Goal: Information Seeking & Learning: Check status

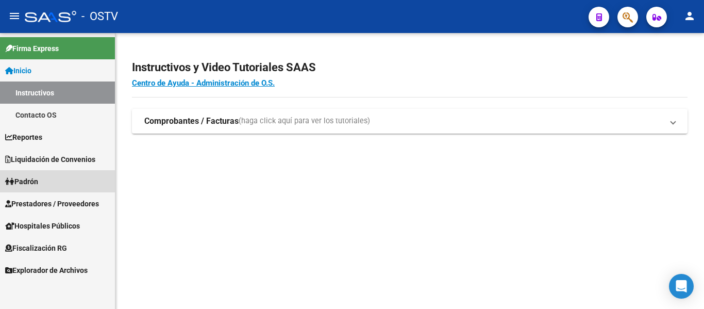
click at [29, 182] on span "Padrón" at bounding box center [21, 181] width 33 height 11
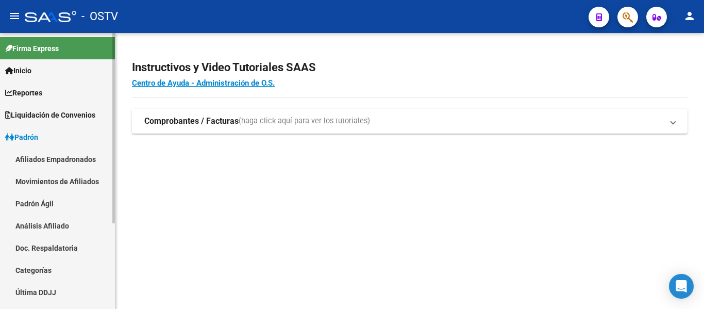
click at [29, 182] on link "Movimientos de Afiliados" at bounding box center [57, 181] width 115 height 22
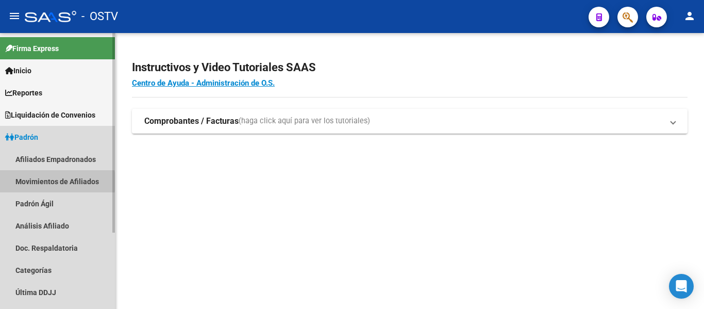
click at [36, 140] on span "Padrón" at bounding box center [21, 136] width 33 height 11
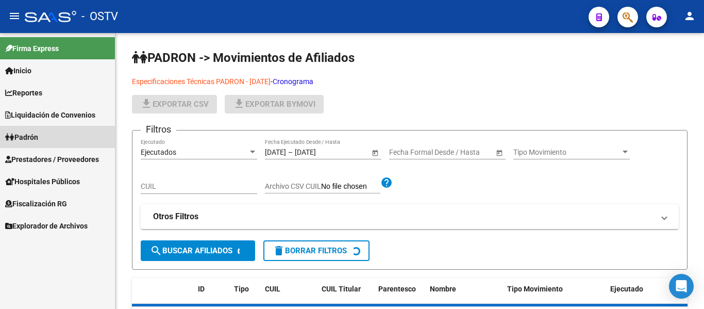
click at [36, 140] on span "Padrón" at bounding box center [21, 136] width 33 height 11
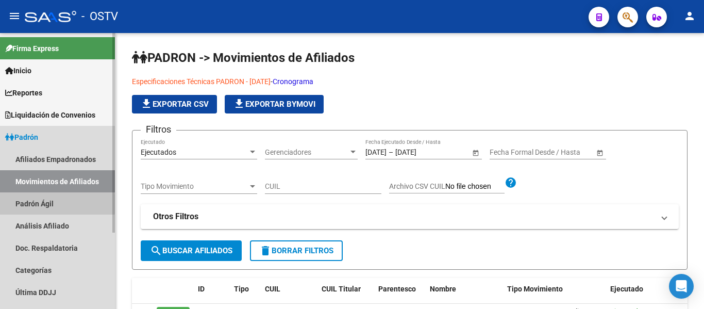
click at [24, 203] on link "Padrón Ágil" at bounding box center [57, 203] width 115 height 22
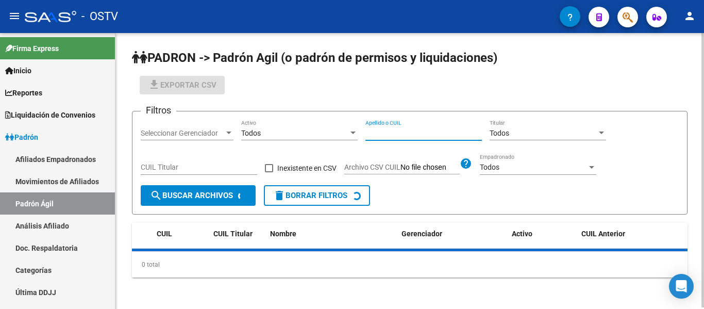
click at [373, 135] on input "Apellido o CUIL" at bounding box center [423, 133] width 116 height 9
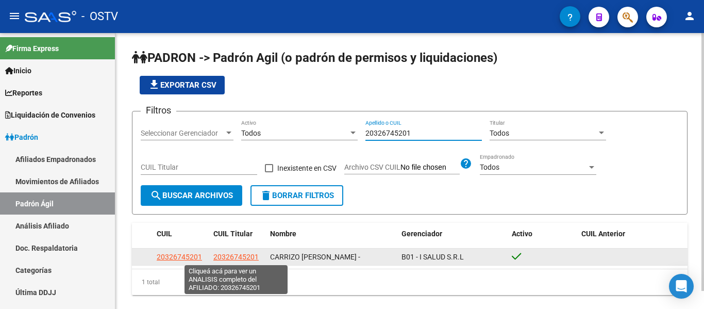
type input "20326745201"
click at [229, 258] on span "20326745201" at bounding box center [235, 256] width 45 height 8
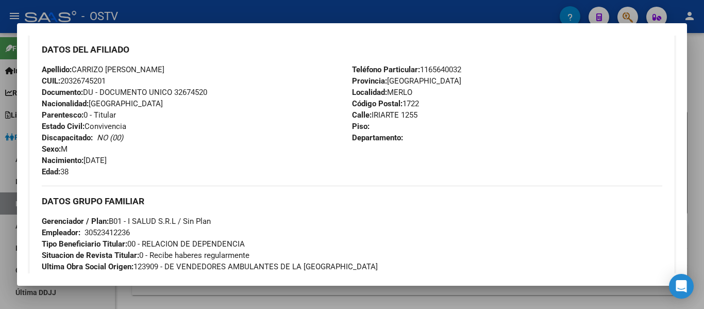
scroll to position [572, 0]
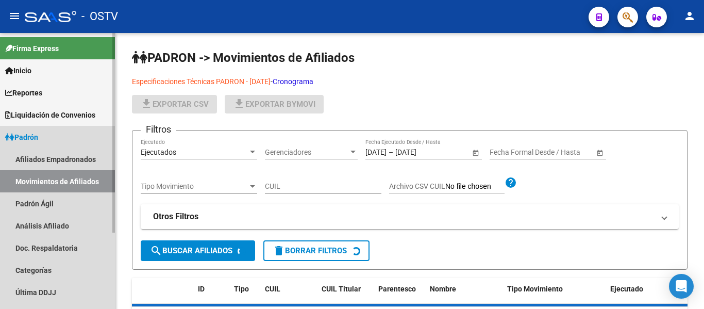
click at [33, 133] on span "Padrón" at bounding box center [21, 136] width 33 height 11
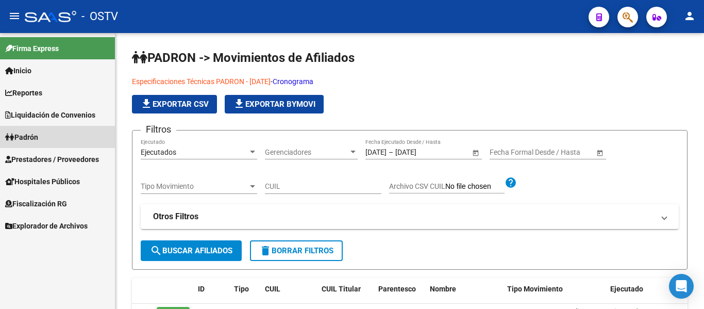
click at [33, 133] on span "Padrón" at bounding box center [21, 136] width 33 height 11
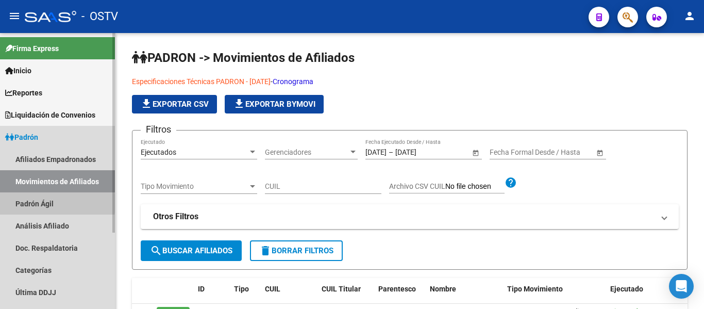
click at [29, 203] on link "Padrón Ágil" at bounding box center [57, 203] width 115 height 22
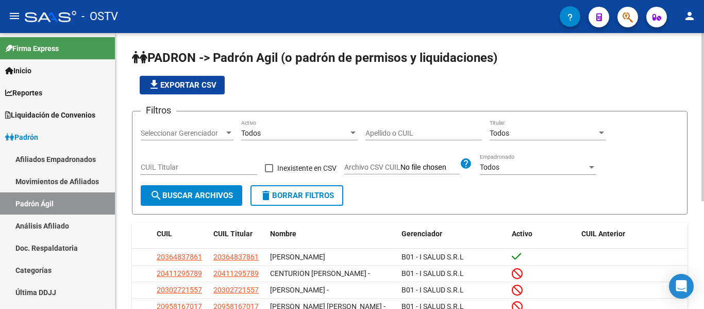
click at [406, 133] on input "Apellido o CUIL" at bounding box center [423, 133] width 116 height 9
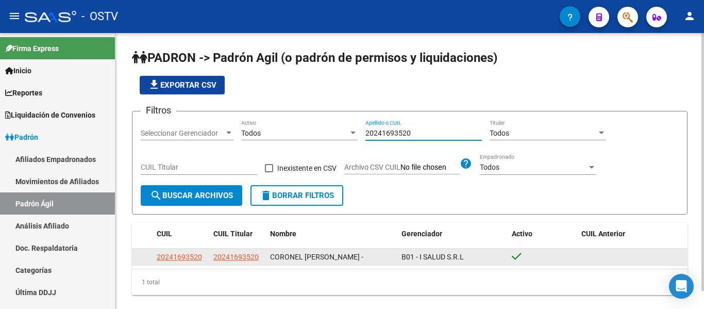
type input "20241693520"
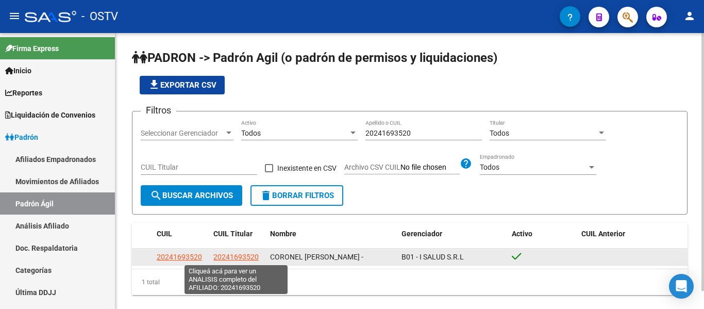
click at [234, 258] on span "20241693520" at bounding box center [235, 256] width 45 height 8
type textarea "20241693520"
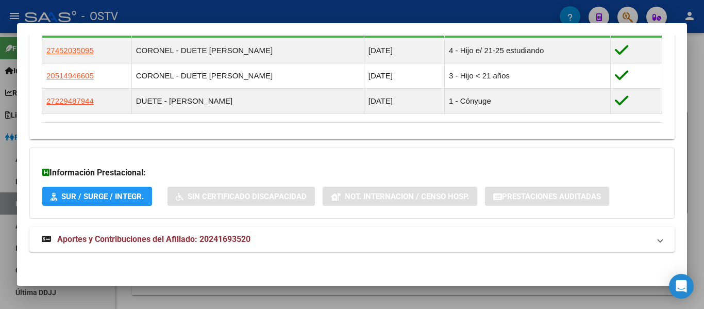
scroll to position [455, 0]
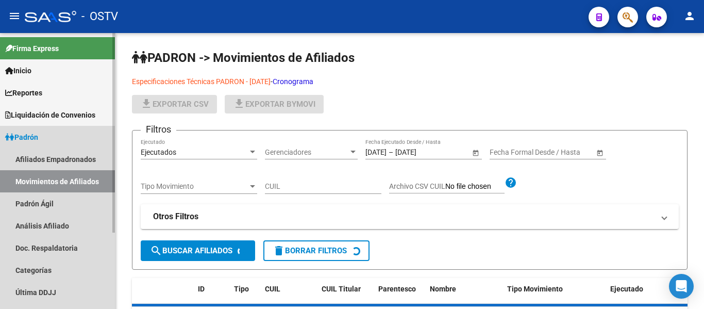
click at [26, 136] on span "Padrón" at bounding box center [21, 136] width 33 height 11
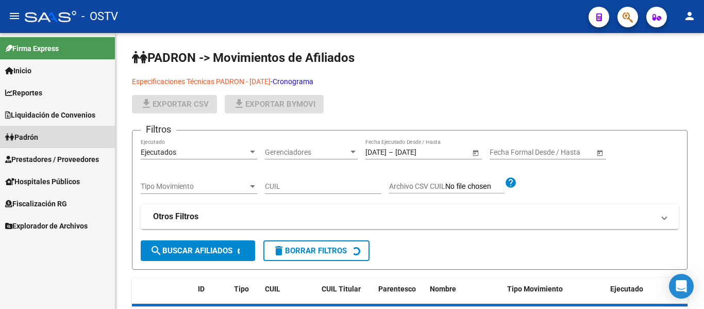
click at [26, 136] on span "Padrón" at bounding box center [21, 136] width 33 height 11
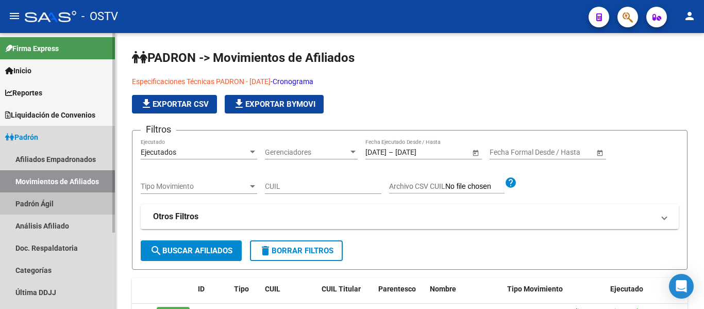
click at [23, 201] on link "Padrón Ágil" at bounding box center [57, 203] width 115 height 22
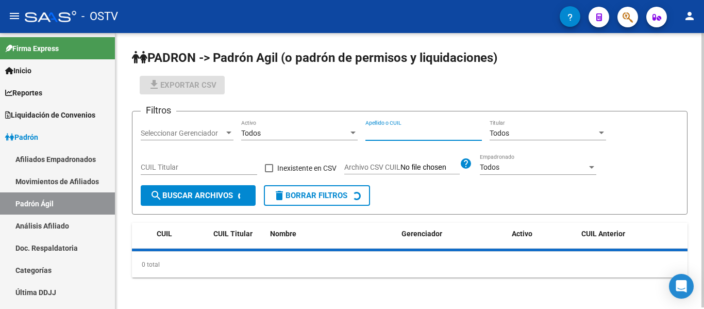
click at [367, 130] on input "Apellido o CUIL" at bounding box center [423, 133] width 116 height 9
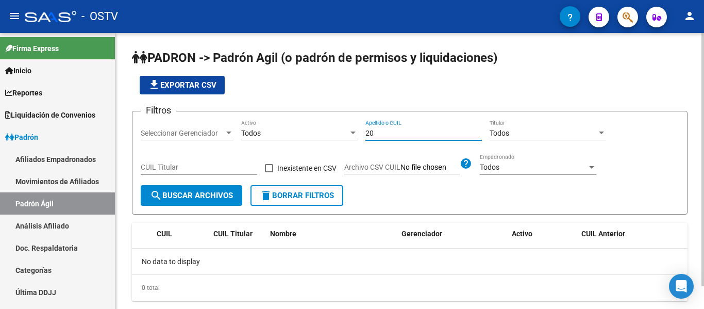
type input "2"
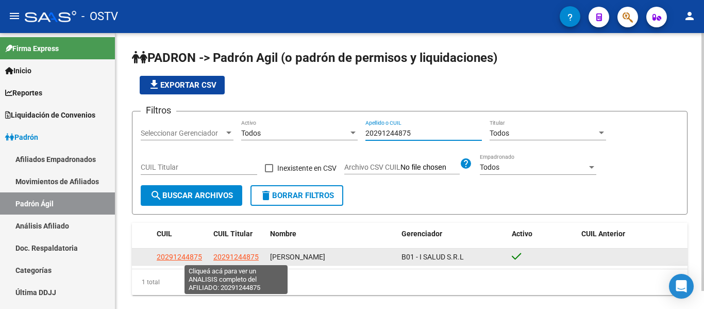
type input "20291244875"
click at [226, 253] on span "20291244875" at bounding box center [235, 256] width 45 height 8
type textarea "20291244875"
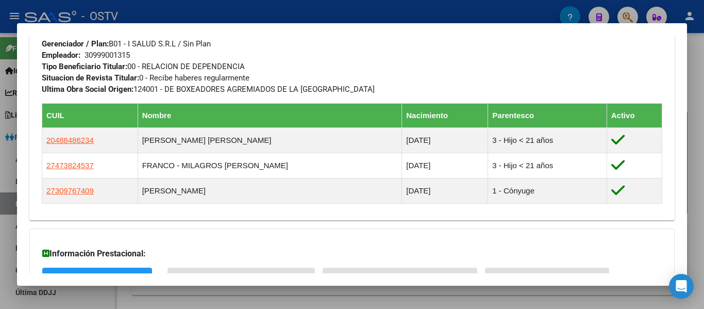
scroll to position [572, 0]
